Goal: Task Accomplishment & Management: Use online tool/utility

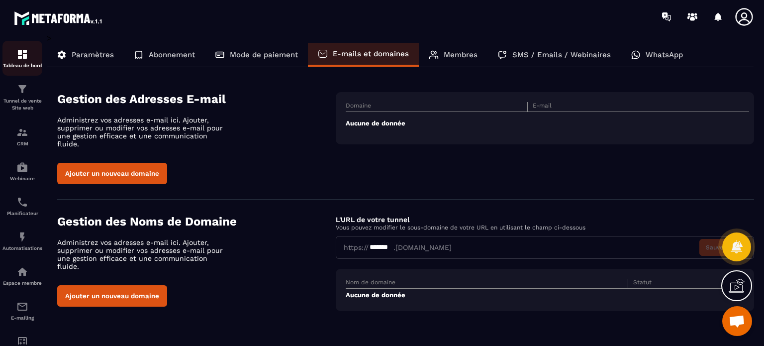
click at [26, 51] on img at bounding box center [22, 54] width 12 height 12
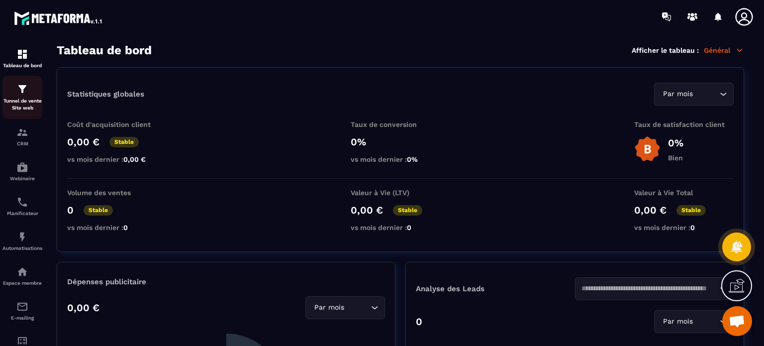
click at [24, 90] on img at bounding box center [22, 89] width 12 height 12
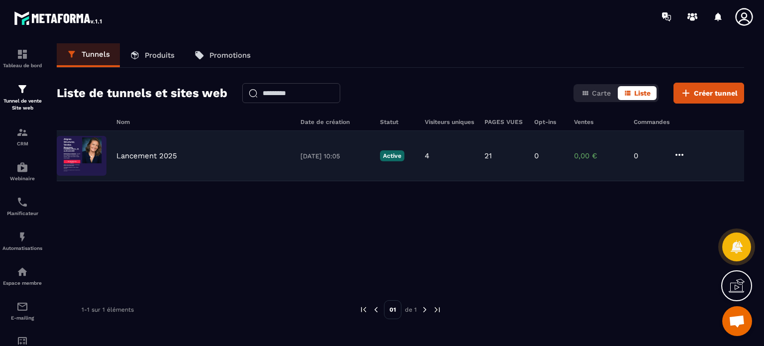
click at [157, 156] on p "Lancement 2025" at bounding box center [146, 155] width 61 height 9
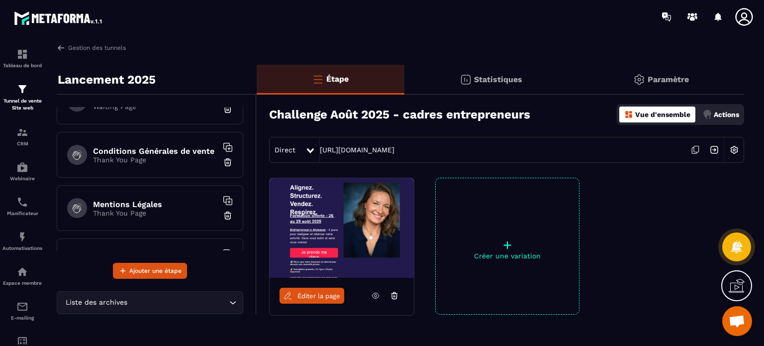
scroll to position [175, 0]
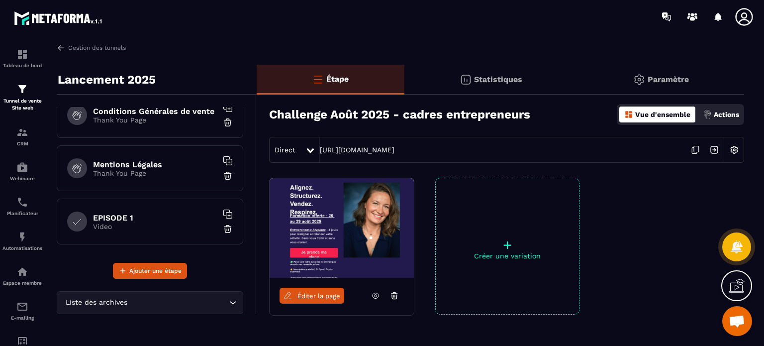
click at [136, 222] on p "Video" at bounding box center [155, 226] width 124 height 8
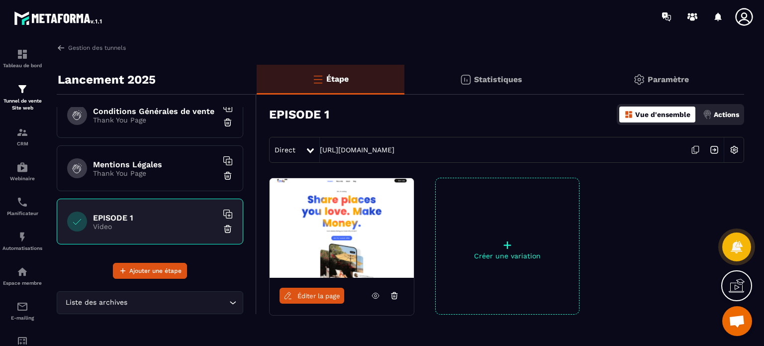
click at [302, 294] on span "Éditer la page" at bounding box center [318, 295] width 43 height 7
